Goal: Find specific page/section: Find specific page/section

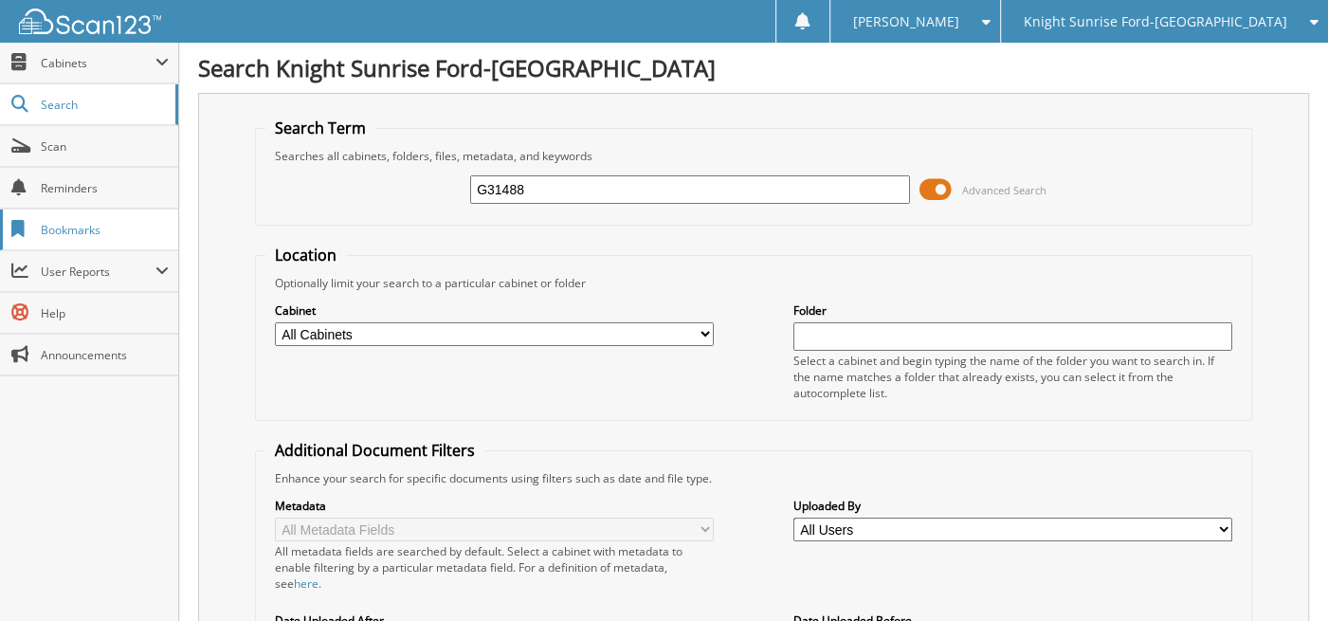
type input "G31488"
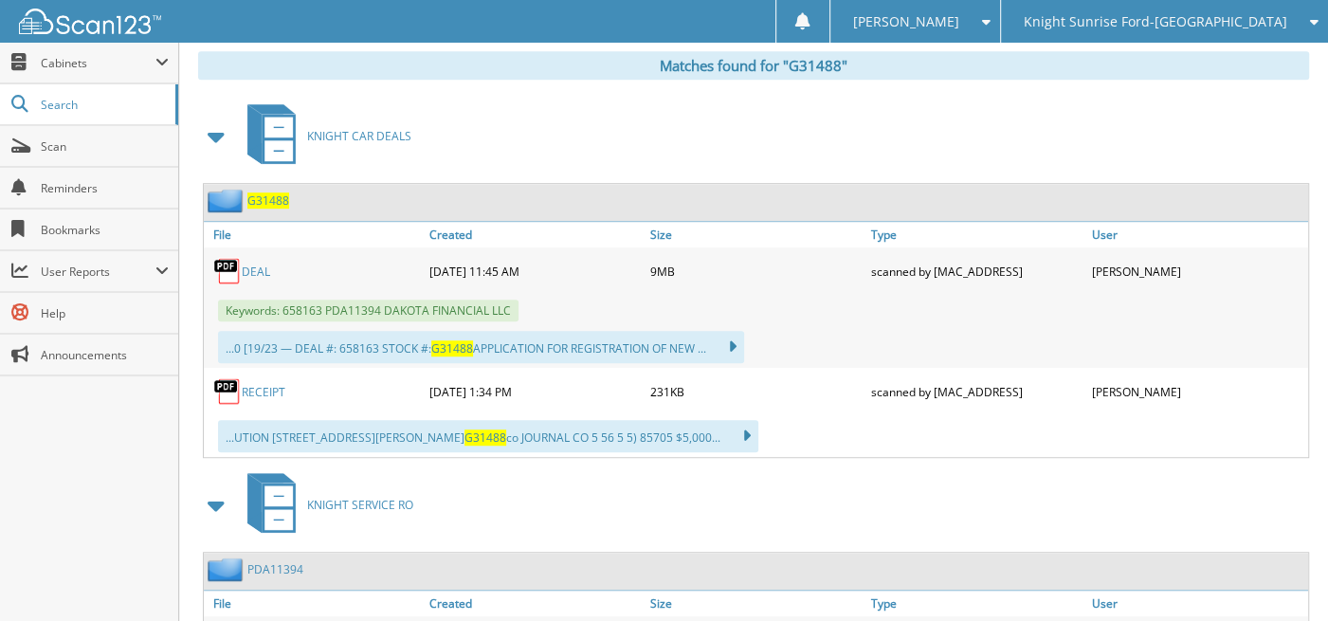
scroll to position [853, 0]
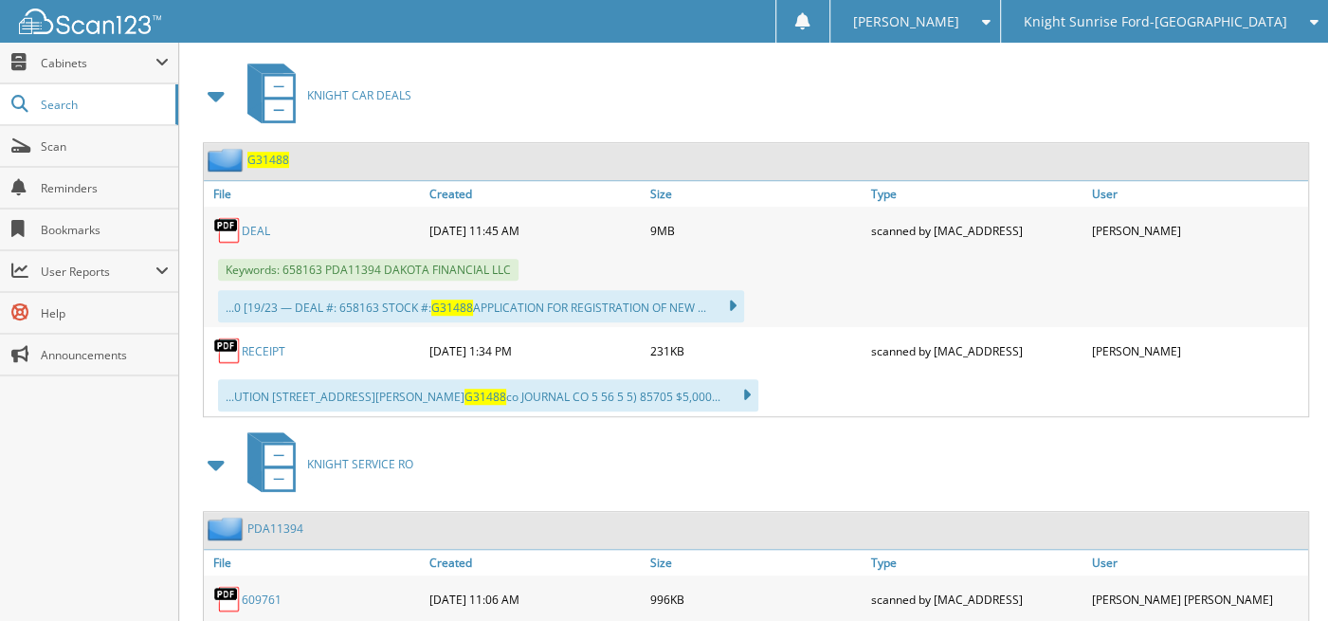
click at [259, 223] on link "DEAL" at bounding box center [256, 231] width 28 height 16
